Goal: Find specific page/section: Find specific page/section

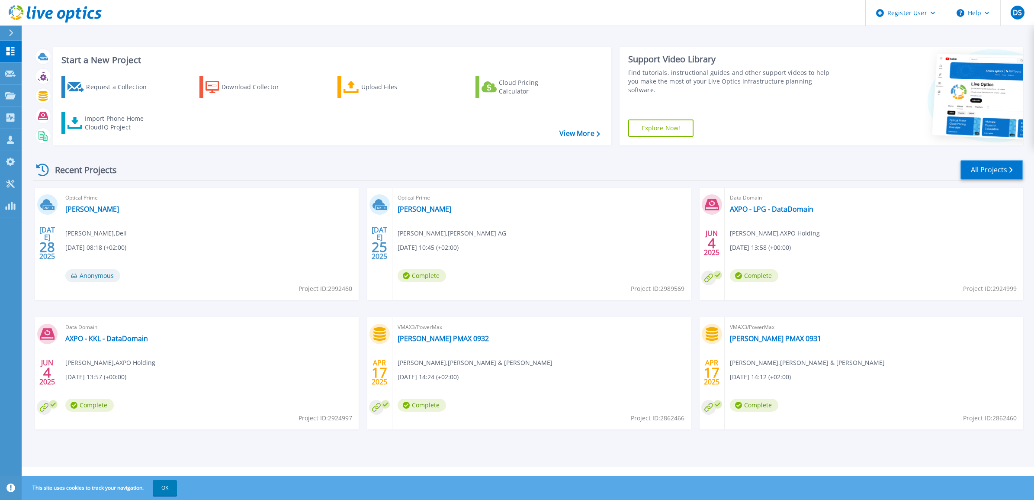
click at [1003, 170] on link "All Projects" at bounding box center [992, 169] width 63 height 19
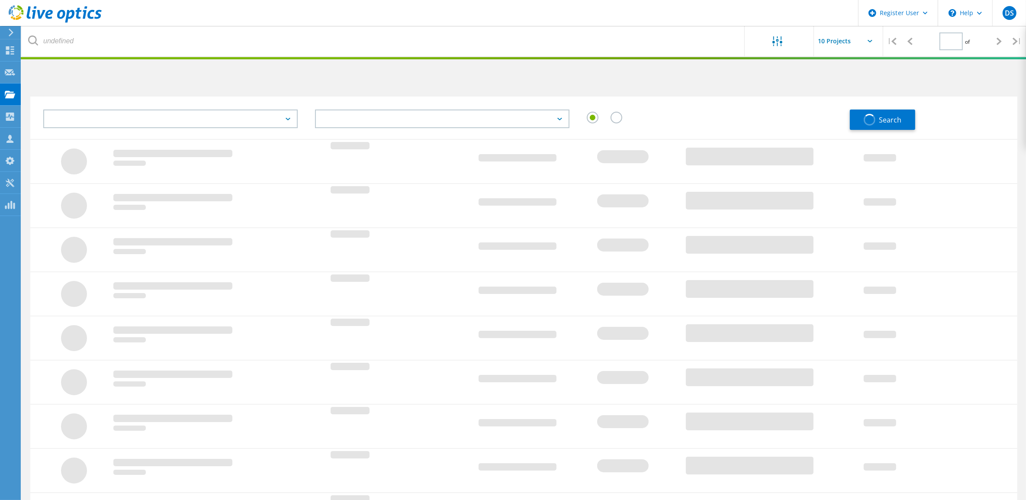
type input "1"
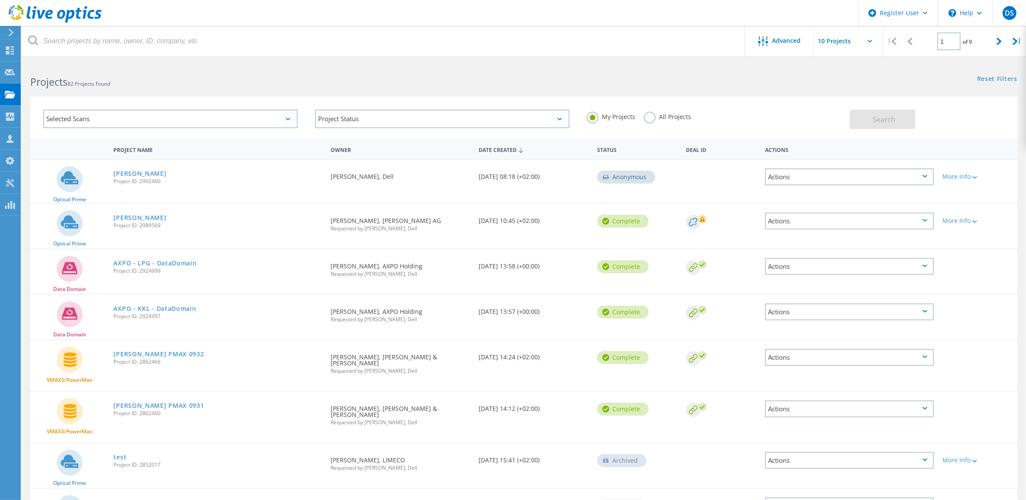
click at [673, 116] on label "All Projects" at bounding box center [667, 116] width 47 height 8
click at [0, 0] on input "All Projects" at bounding box center [0, 0] width 0 height 0
click at [187, 117] on div "Selected Scans" at bounding box center [170, 118] width 254 height 19
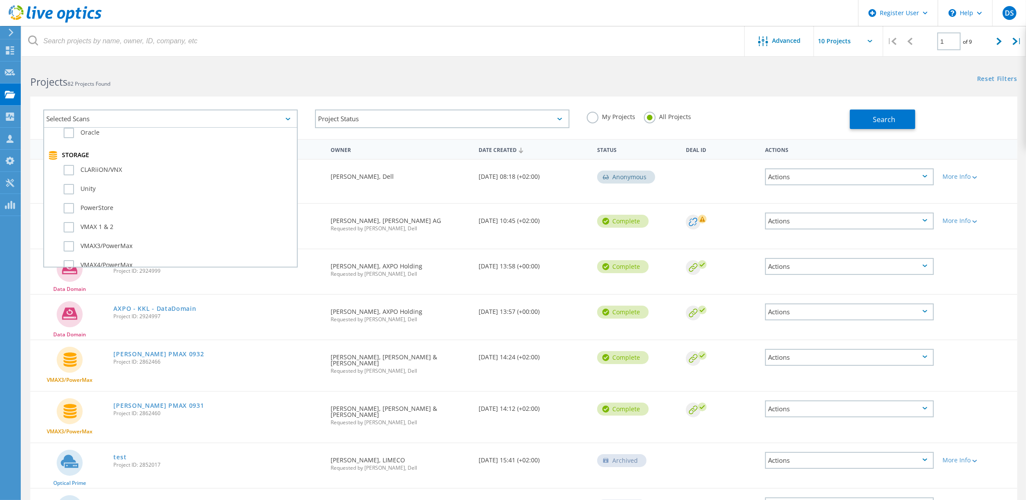
scroll to position [162, 0]
click at [90, 198] on label "Unity" at bounding box center [178, 203] width 229 height 10
click at [0, 0] on input "Unity" at bounding box center [0, 0] width 0 height 0
click at [503, 91] on div "Selected Scans 1 Server & Cloud Optical Prime AWS Azure Nutanix RVTools Kuberne…" at bounding box center [524, 112] width 1004 height 53
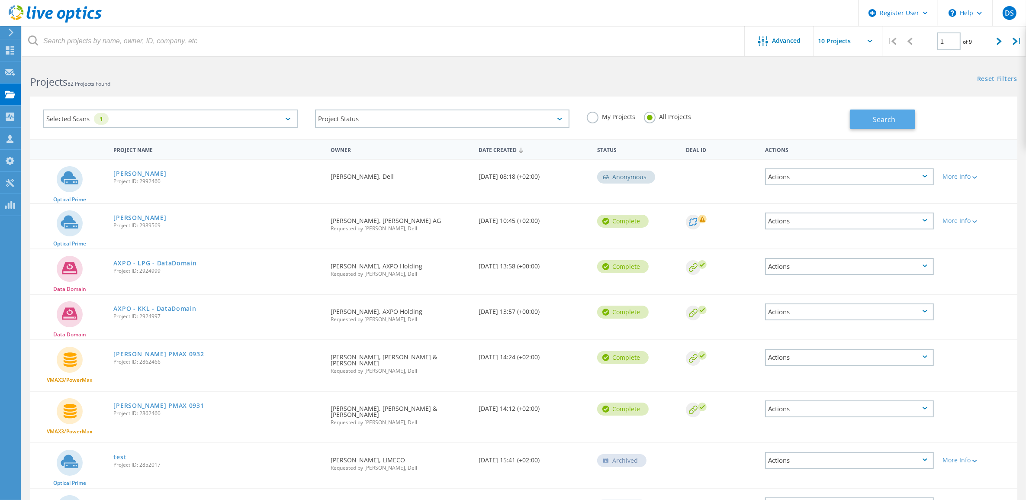
click at [898, 125] on button "Search" at bounding box center [882, 118] width 65 height 19
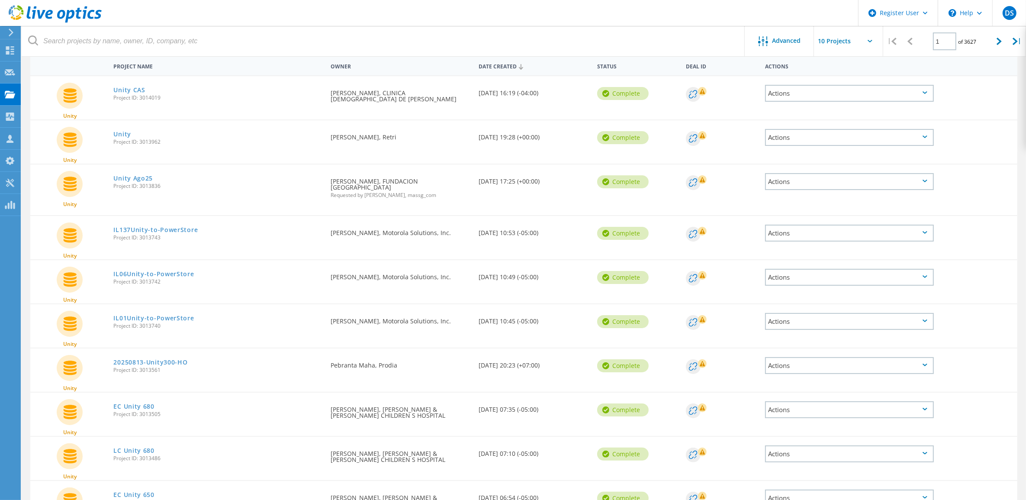
scroll to position [0, 0]
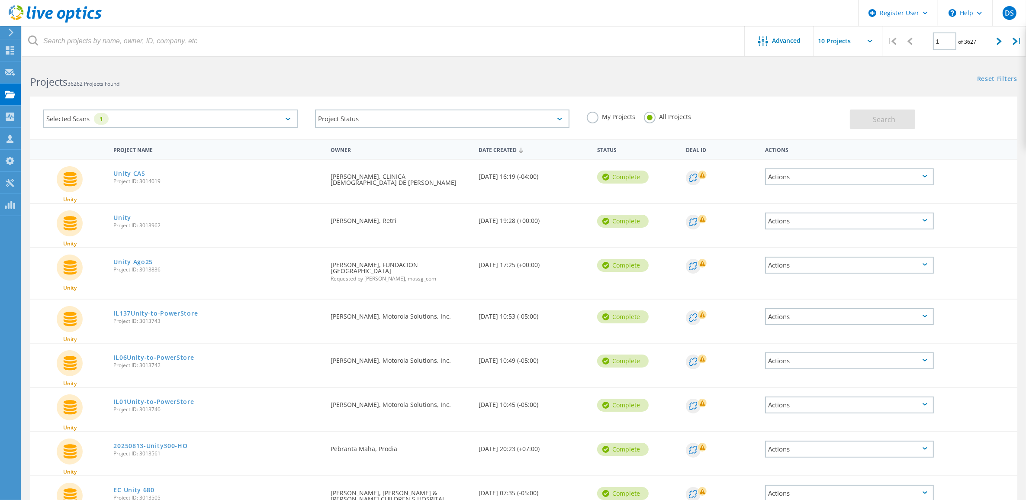
click at [593, 120] on label "My Projects" at bounding box center [611, 116] width 48 height 8
click at [0, 0] on input "My Projects" at bounding box center [0, 0] width 0 height 0
click at [898, 122] on button "Search" at bounding box center [882, 118] width 65 height 19
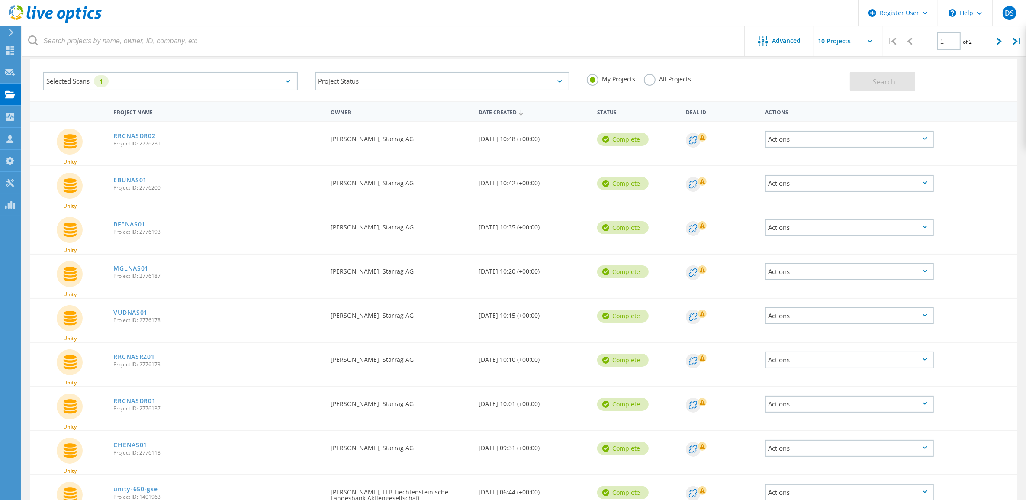
scroll to position [54, 0]
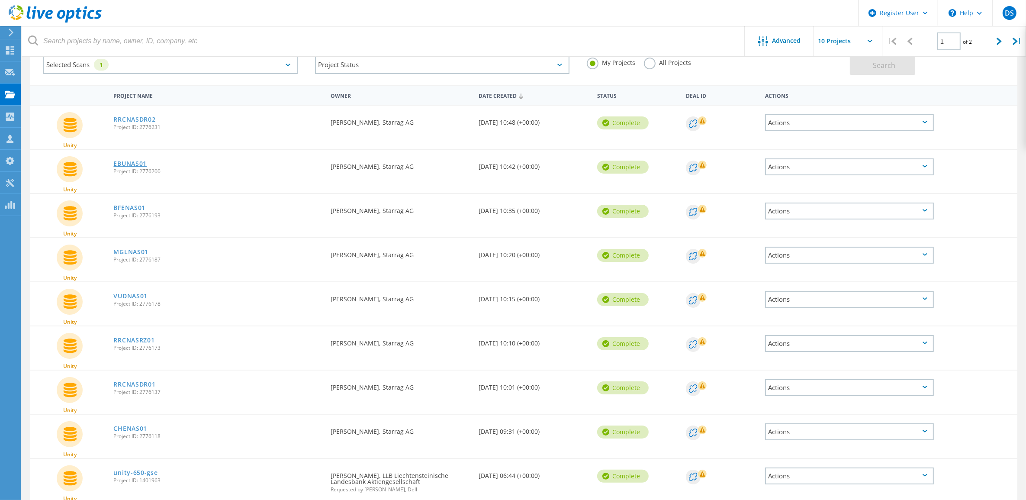
click at [131, 161] on link "EBUNAS01" at bounding box center [129, 164] width 33 height 6
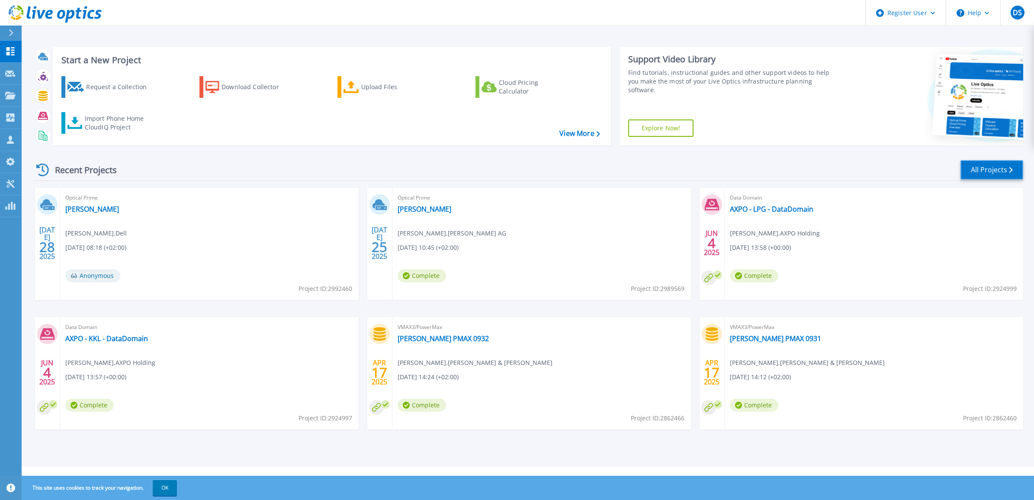
click at [985, 165] on link "All Projects" at bounding box center [992, 169] width 63 height 19
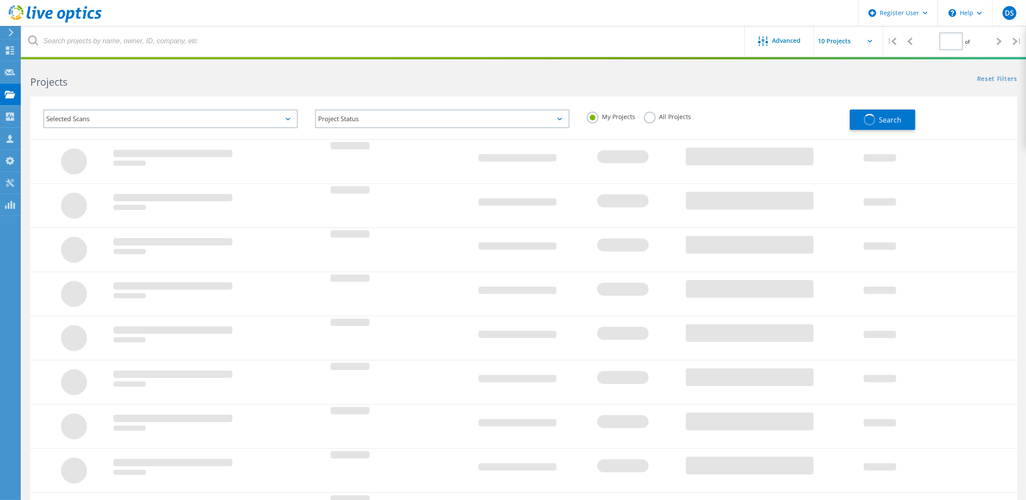
type input "1"
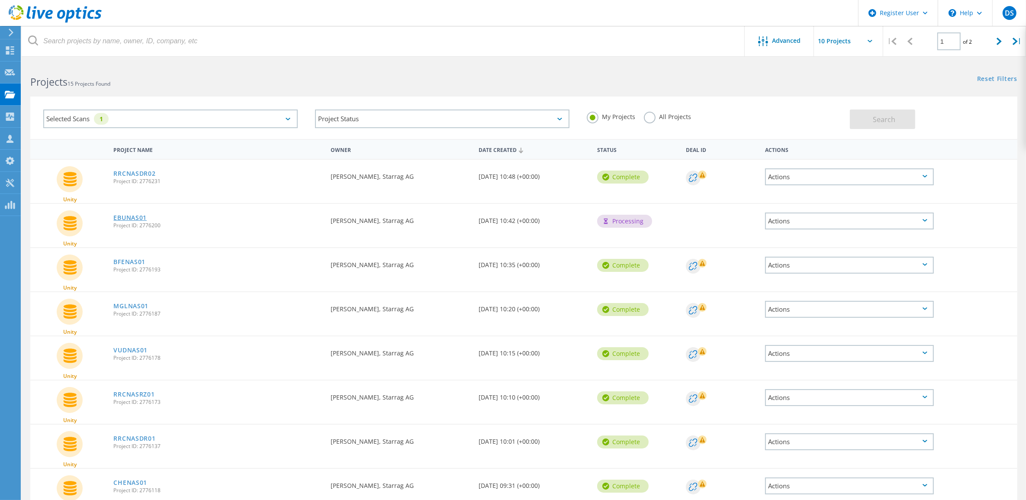
click at [131, 216] on link "EBUNAS01" at bounding box center [129, 218] width 33 height 6
